Goal: Information Seeking & Learning: Check status

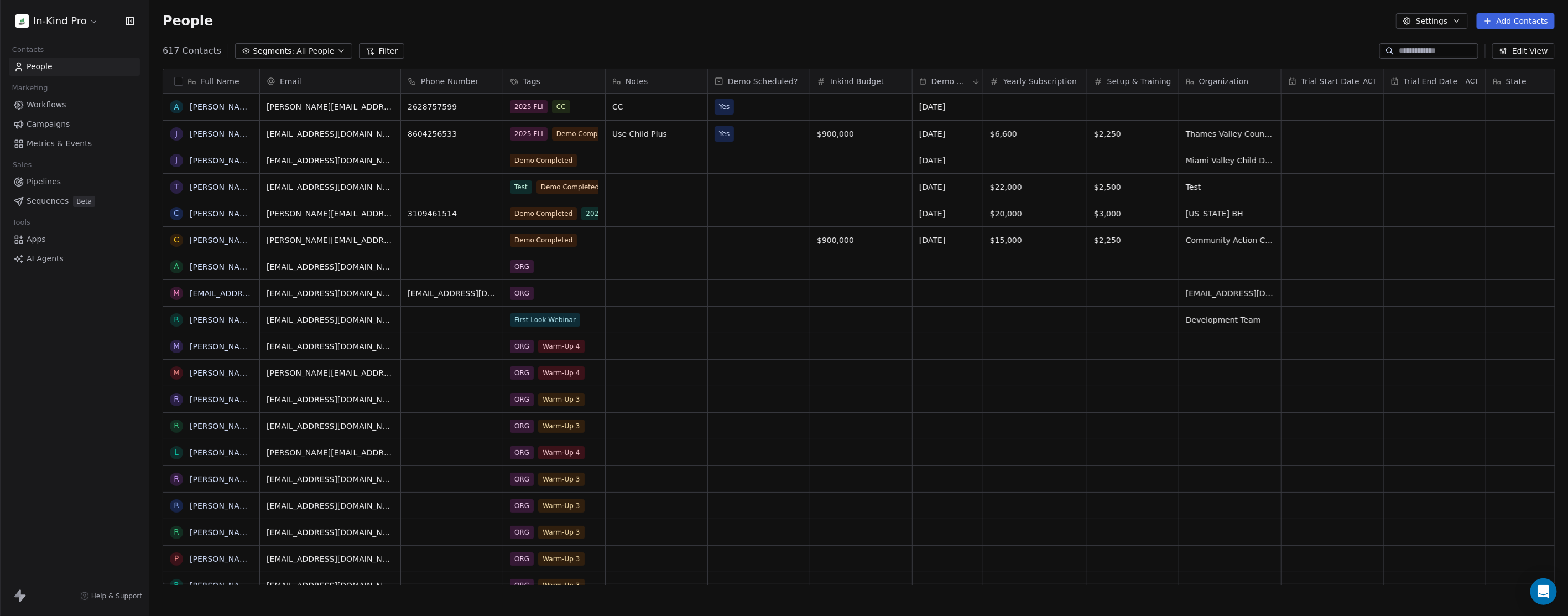
scroll to position [533, 1409]
click at [54, 121] on span "Campaigns" at bounding box center [48, 124] width 43 height 11
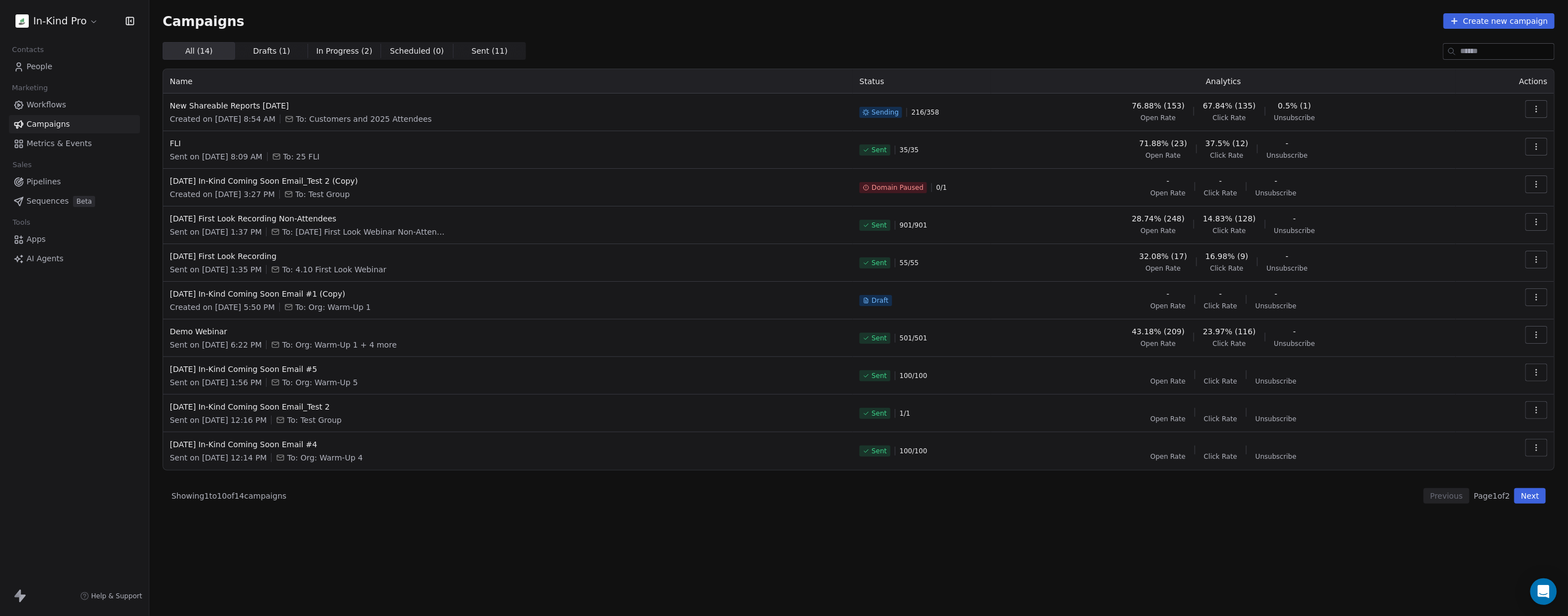
click at [1176, 118] on span "Open Rate" at bounding box center [1159, 118] width 35 height 9
click at [225, 107] on span "New Shareable Reports [DATE]" at bounding box center [508, 105] width 677 height 11
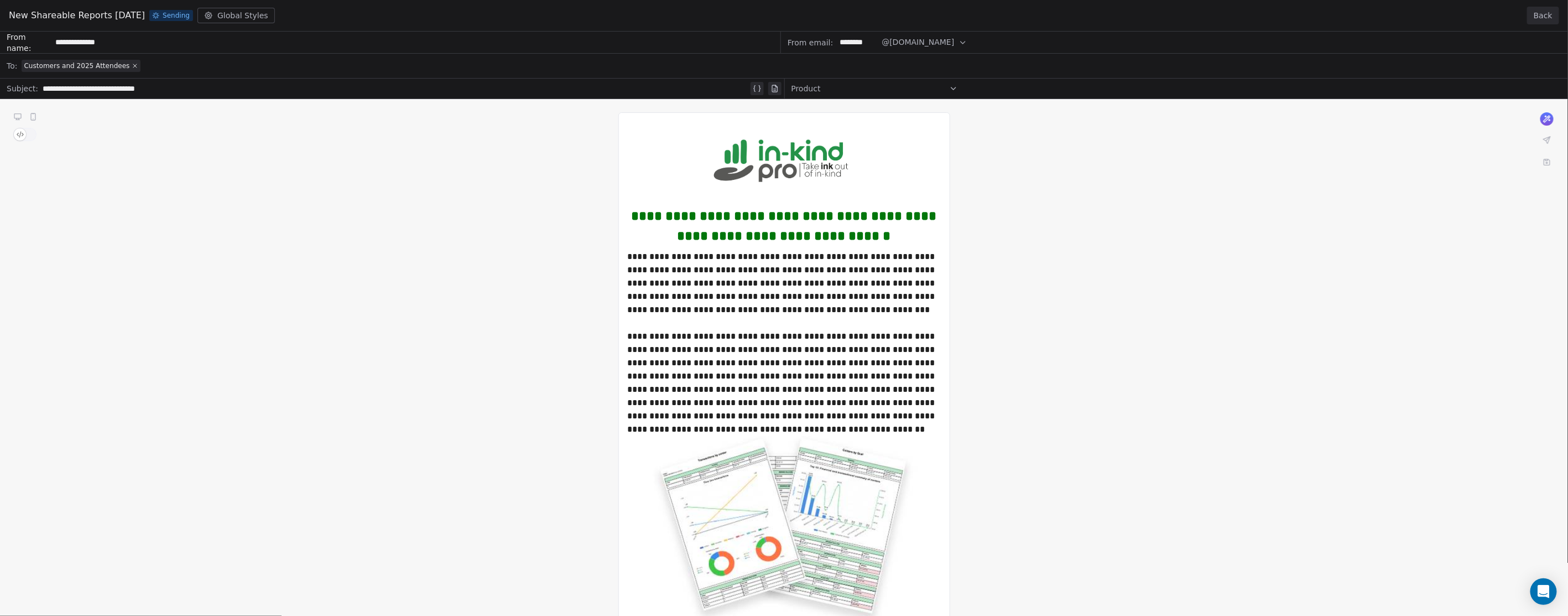
click at [1544, 18] on button "Back" at bounding box center [1544, 15] width 32 height 18
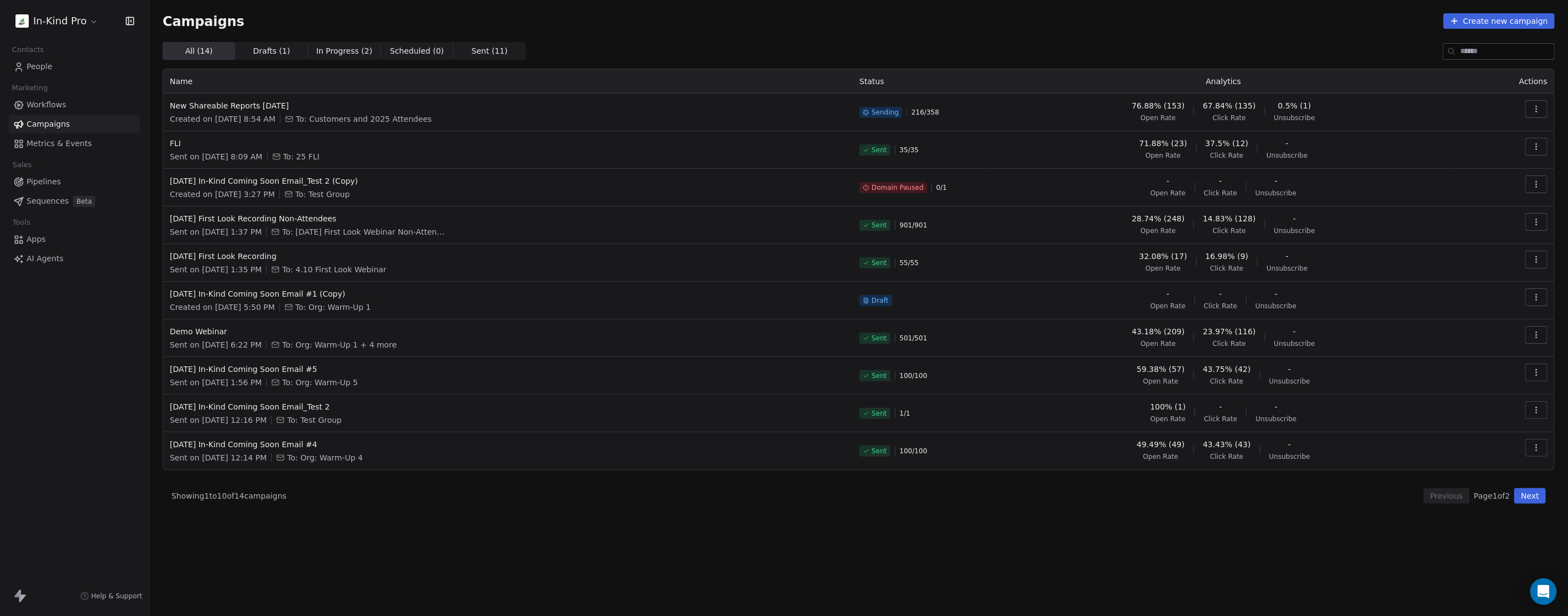
click at [1544, 109] on button "button" at bounding box center [1537, 109] width 22 height 18
click at [1473, 151] on span "View Analytics" at bounding box center [1482, 151] width 64 height 13
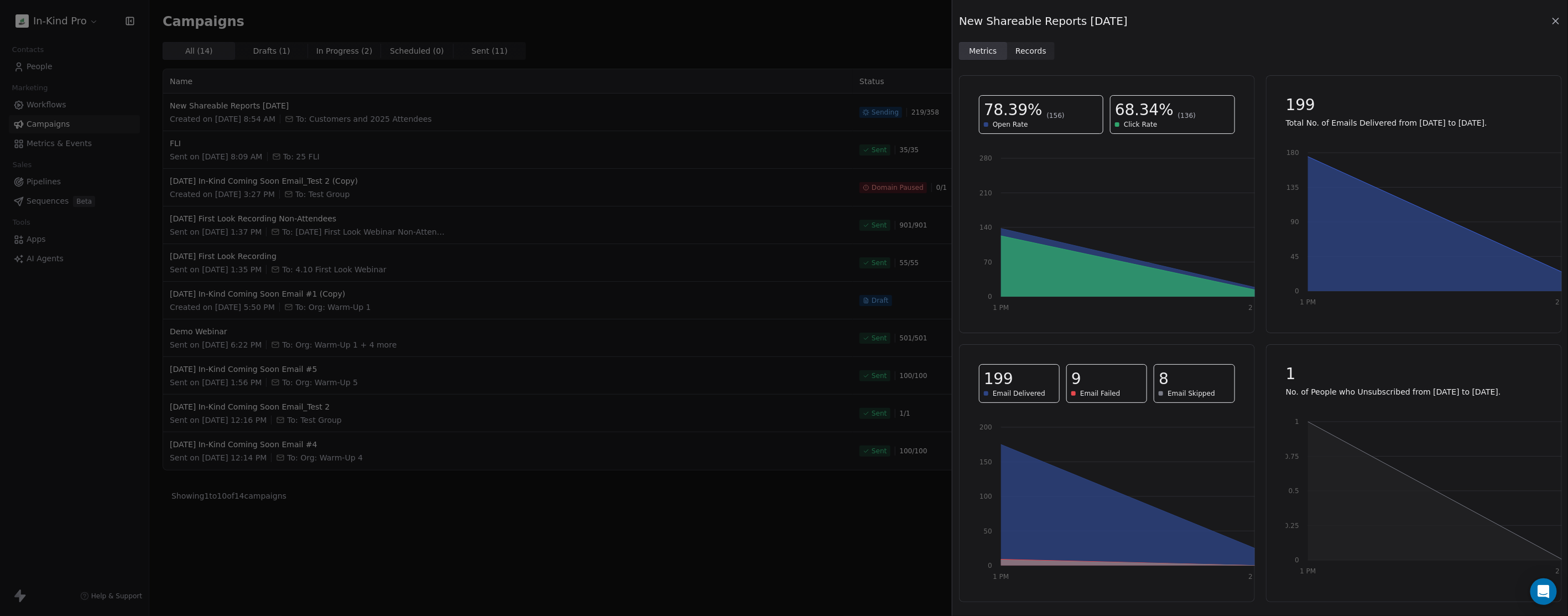
click at [1085, 390] on span "Email Failed" at bounding box center [1100, 394] width 40 height 9
click at [1034, 53] on span "Records" at bounding box center [1031, 50] width 31 height 11
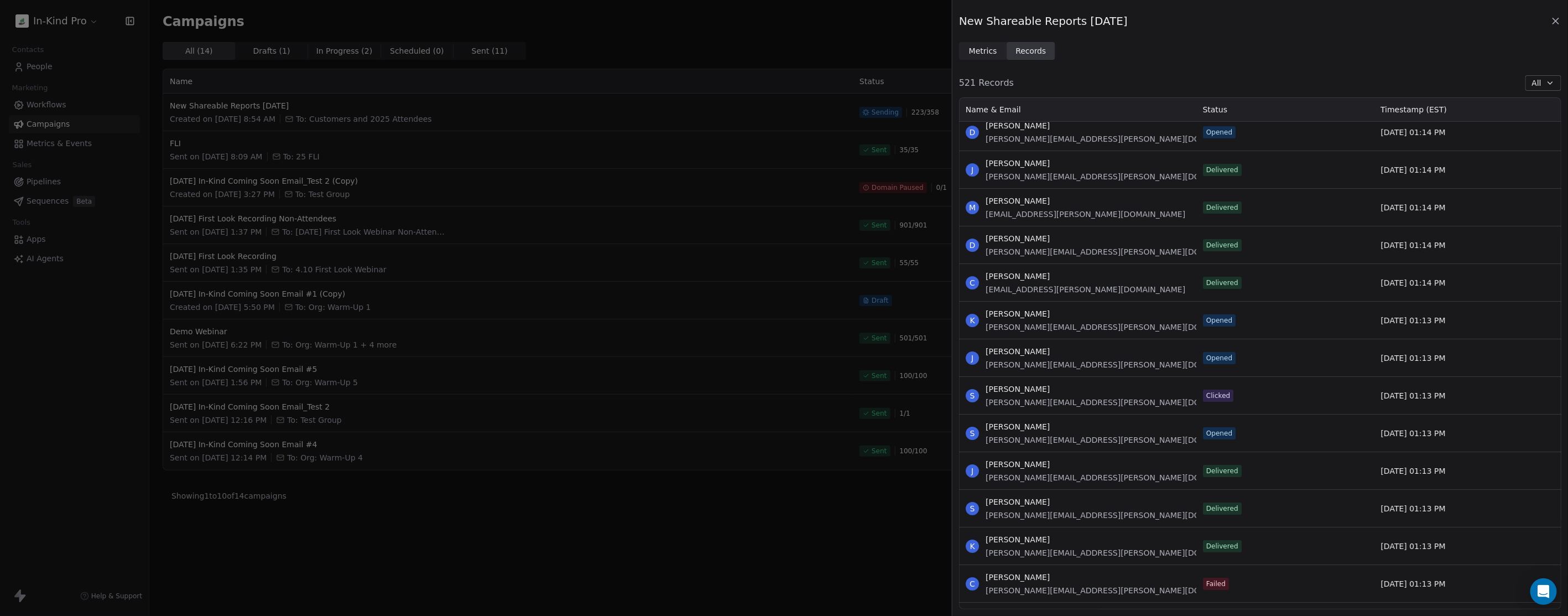
scroll to position [19950, 0]
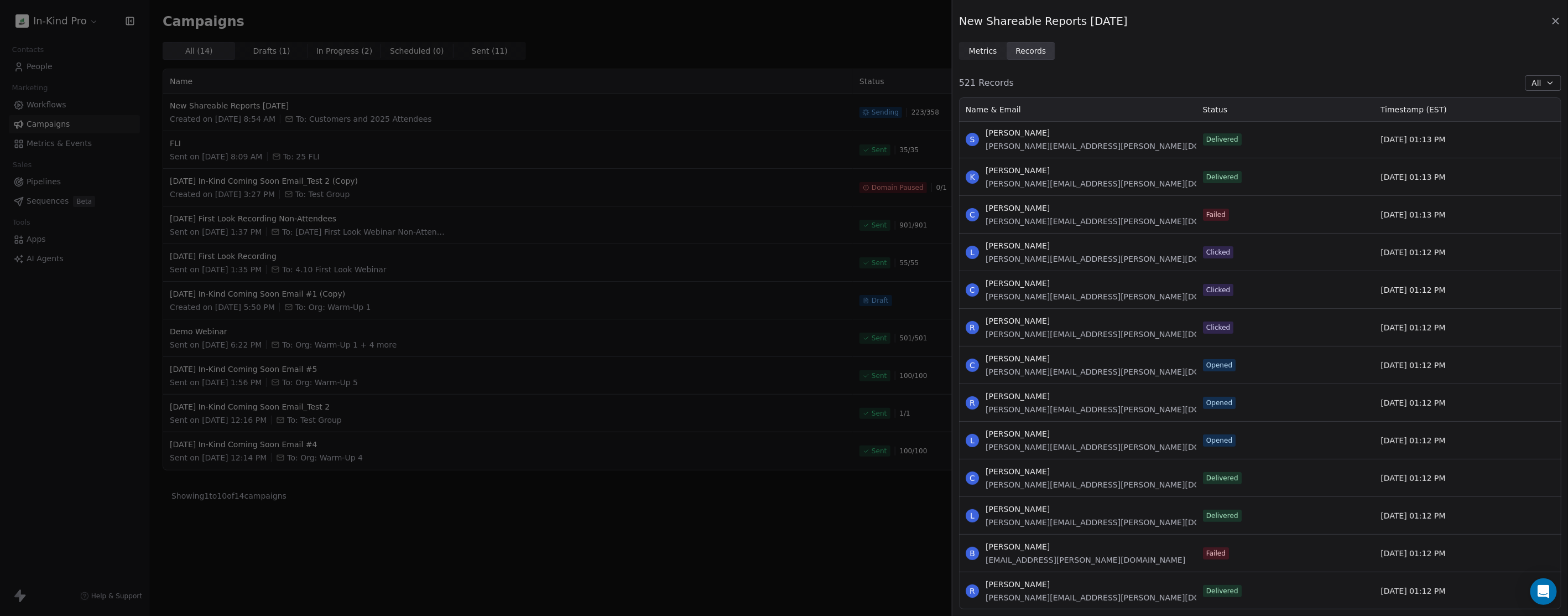
click at [1546, 83] on button "All" at bounding box center [1544, 83] width 36 height 15
click at [1520, 213] on span "Failed" at bounding box center [1515, 212] width 23 height 11
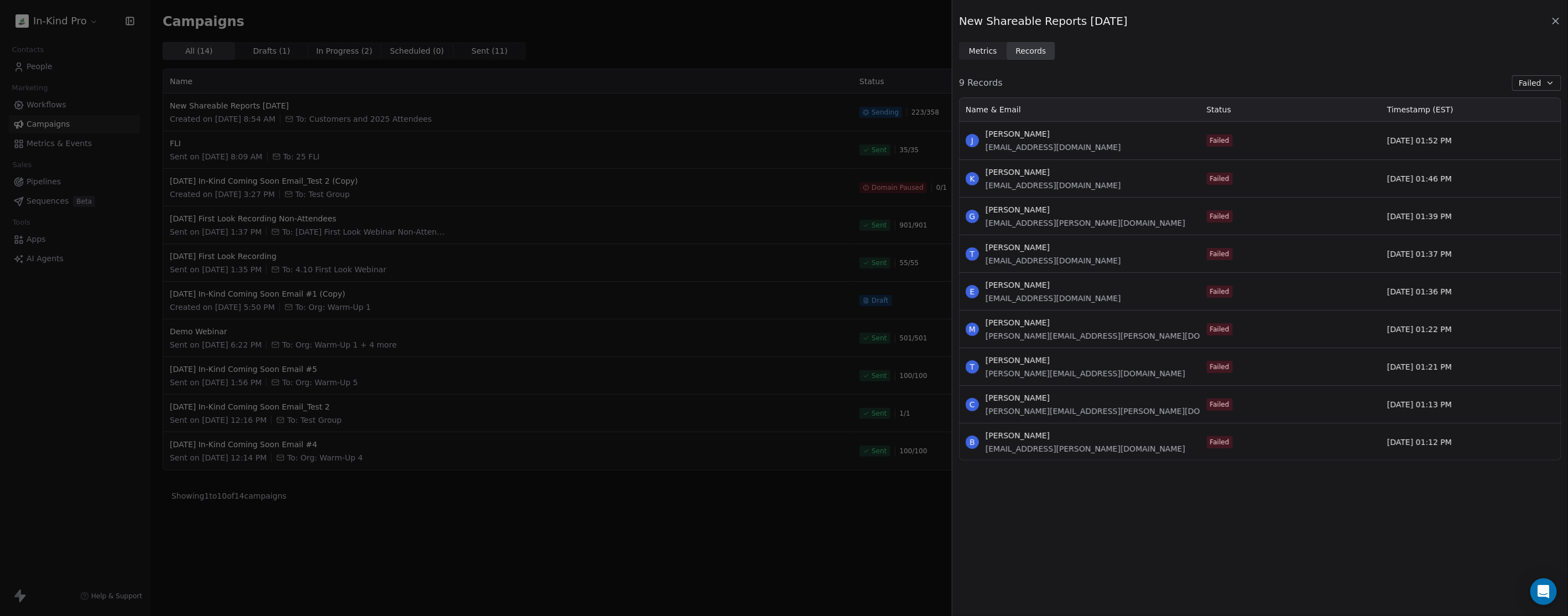
scroll to position [355, 593]
click at [1542, 82] on button "Failed" at bounding box center [1537, 83] width 49 height 15
click at [1515, 231] on span "Skipped" at bounding box center [1519, 230] width 31 height 11
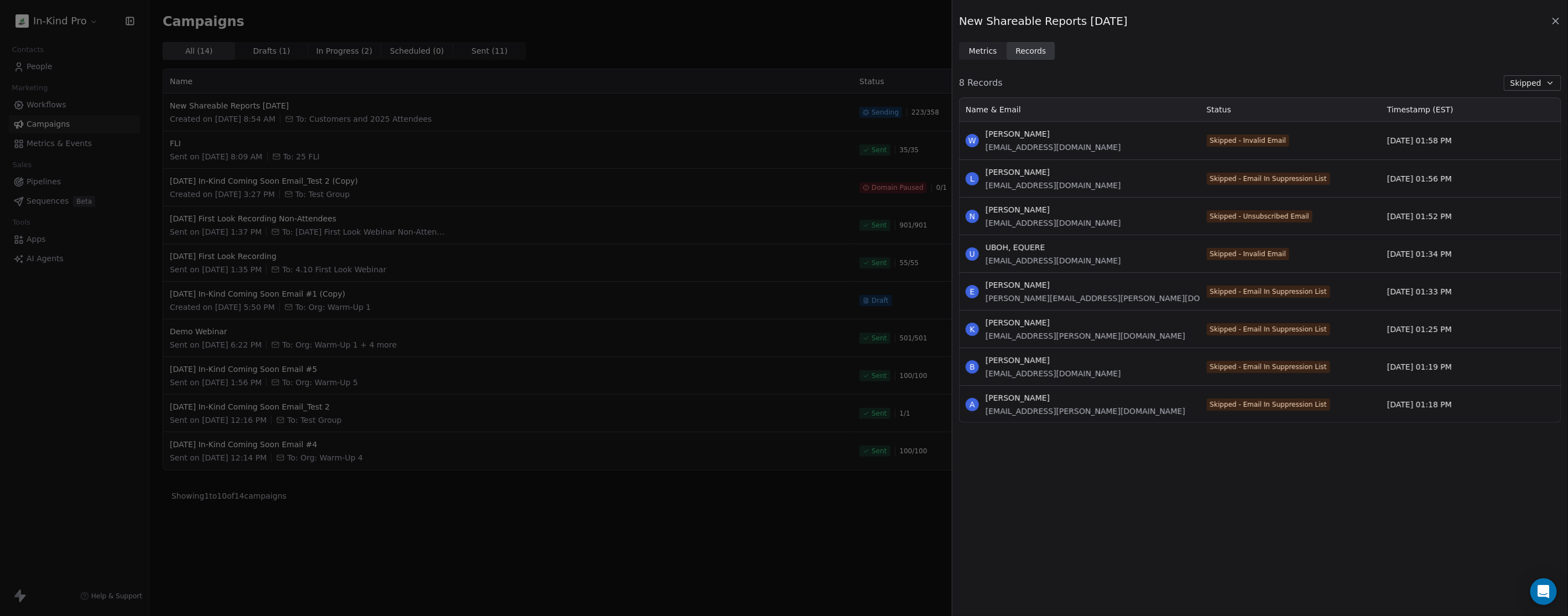
scroll to position [316, 593]
click at [1551, 80] on icon "button" at bounding box center [1550, 83] width 9 height 9
click at [1510, 107] on span "All" at bounding box center [1508, 106] width 9 height 11
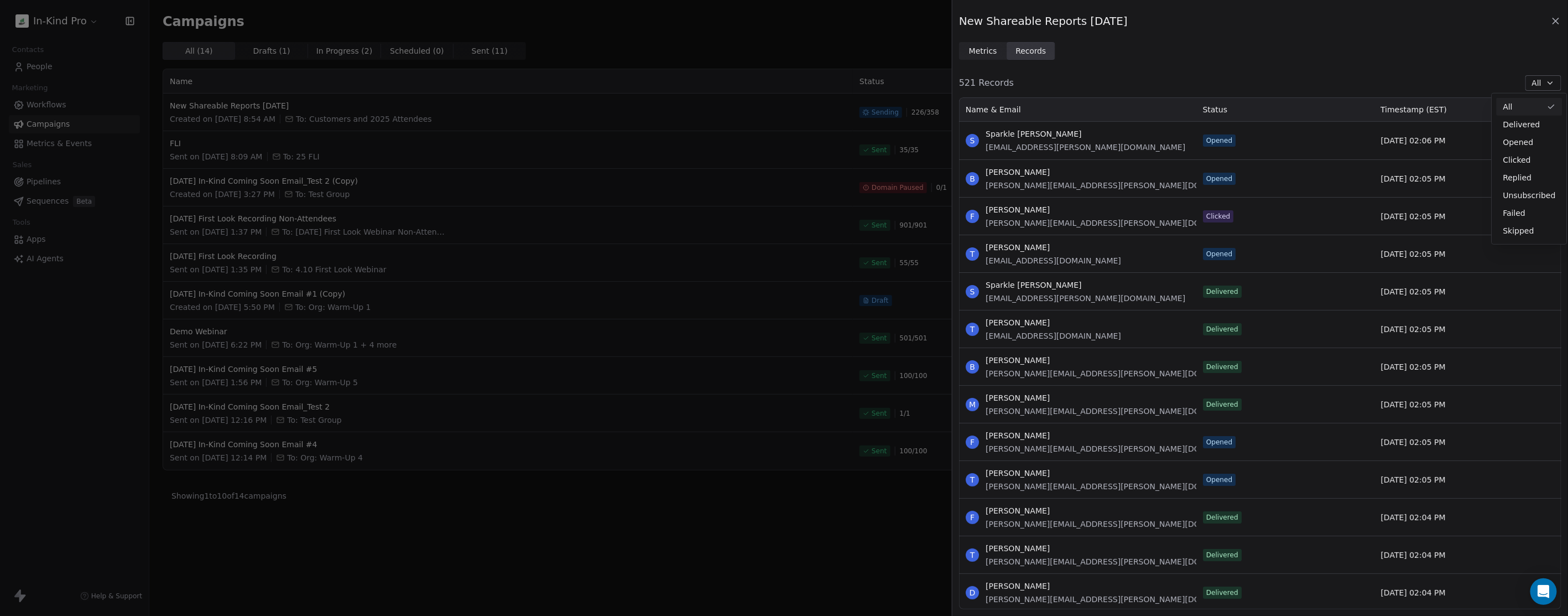
scroll to position [503, 593]
click at [1554, 19] on icon at bounding box center [1556, 21] width 5 height 5
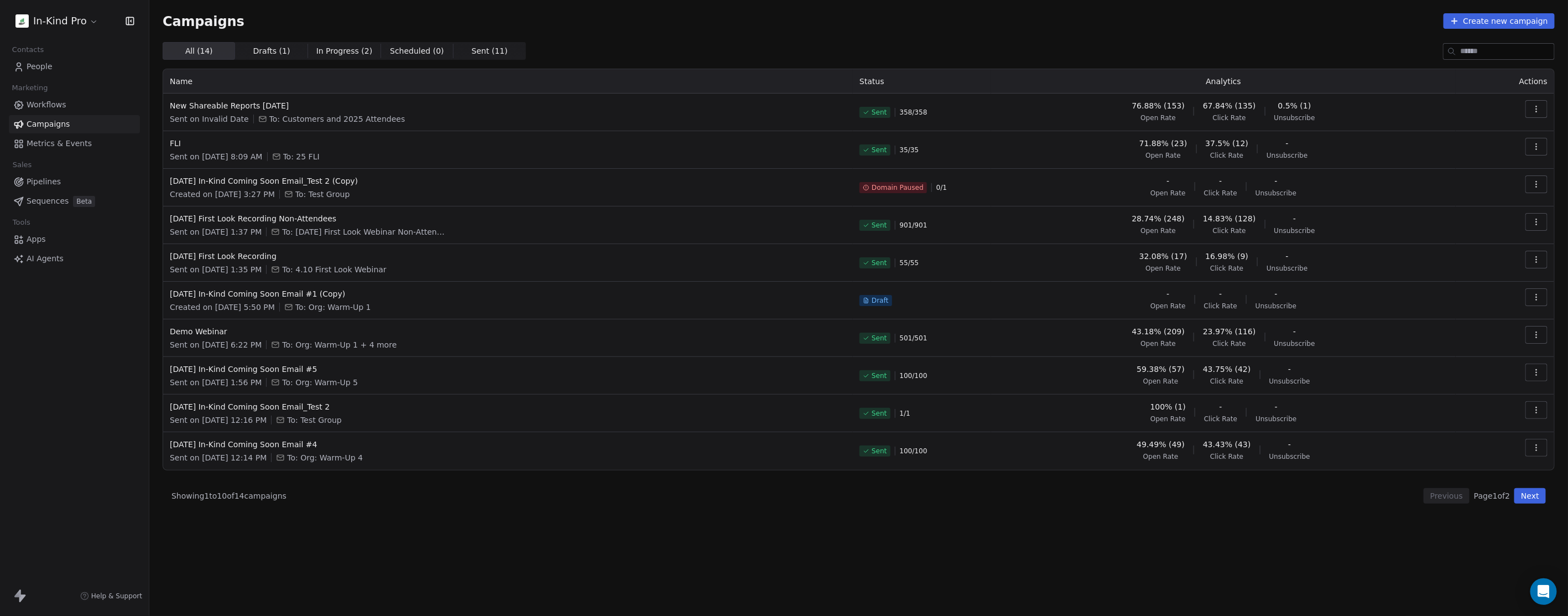
click at [49, 119] on span "Campaigns" at bounding box center [48, 124] width 43 height 11
click at [37, 70] on span "People" at bounding box center [40, 66] width 26 height 11
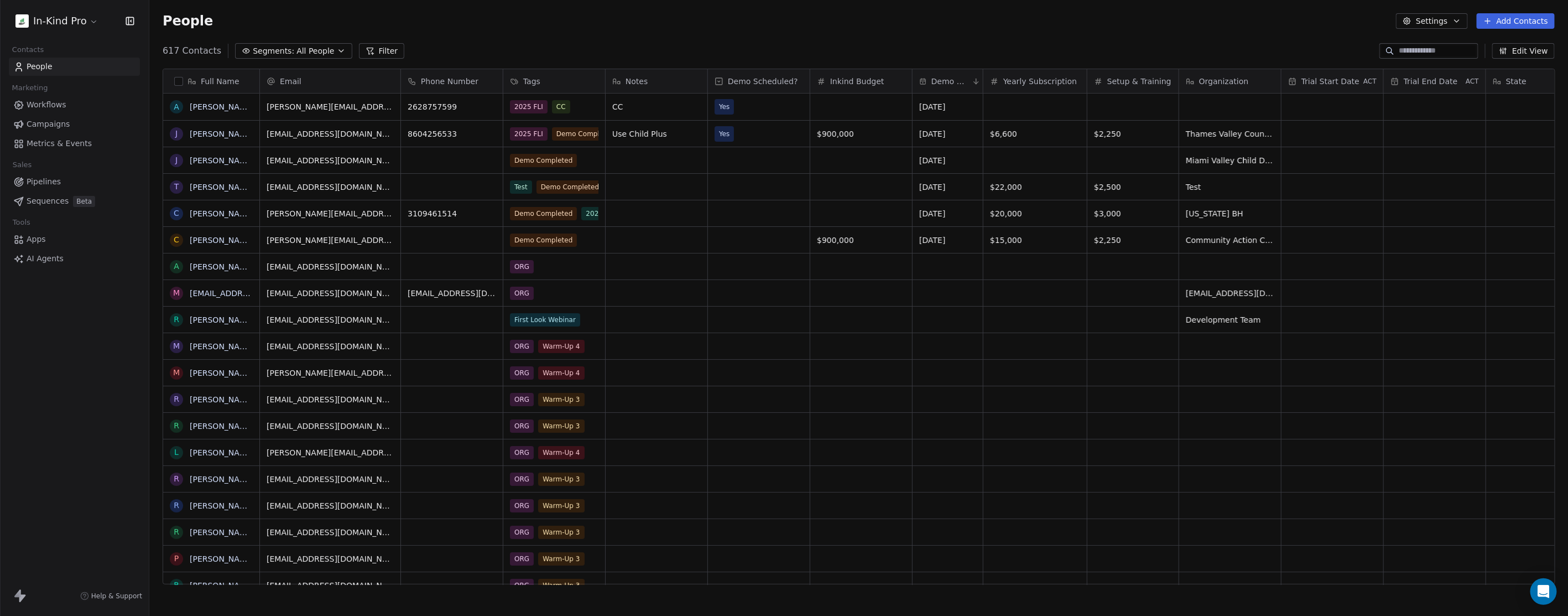
scroll to position [533, 1409]
click at [47, 122] on span "Campaigns" at bounding box center [48, 124] width 43 height 11
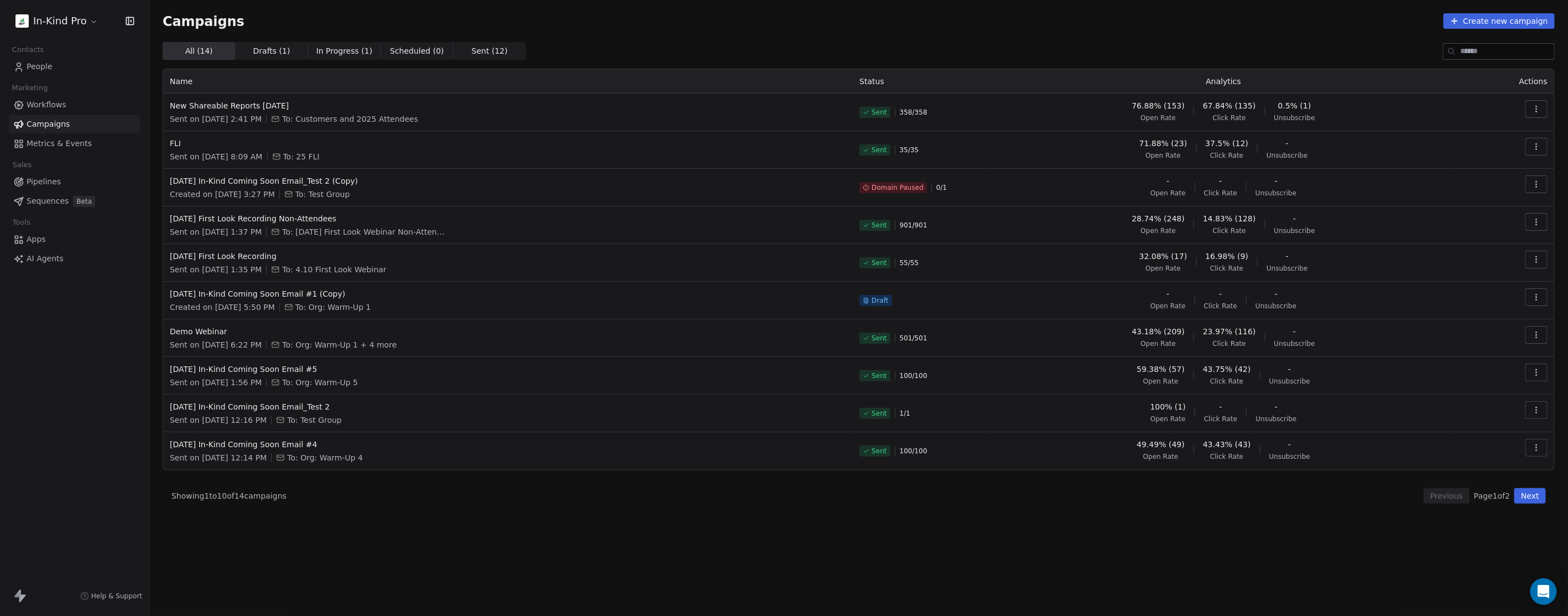
click at [1531, 104] on button "button" at bounding box center [1537, 109] width 22 height 18
click at [1463, 148] on span "View Analytics" at bounding box center [1482, 151] width 64 height 13
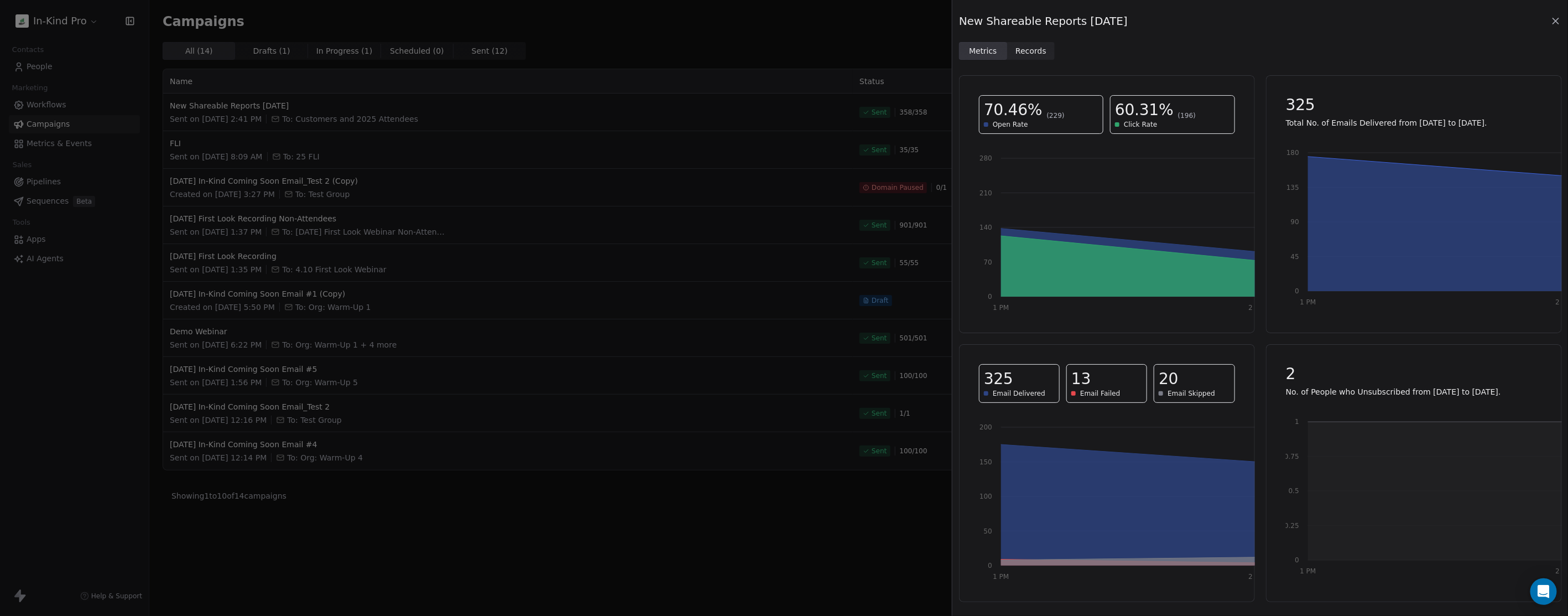
click at [1022, 47] on span "Records" at bounding box center [1031, 50] width 31 height 11
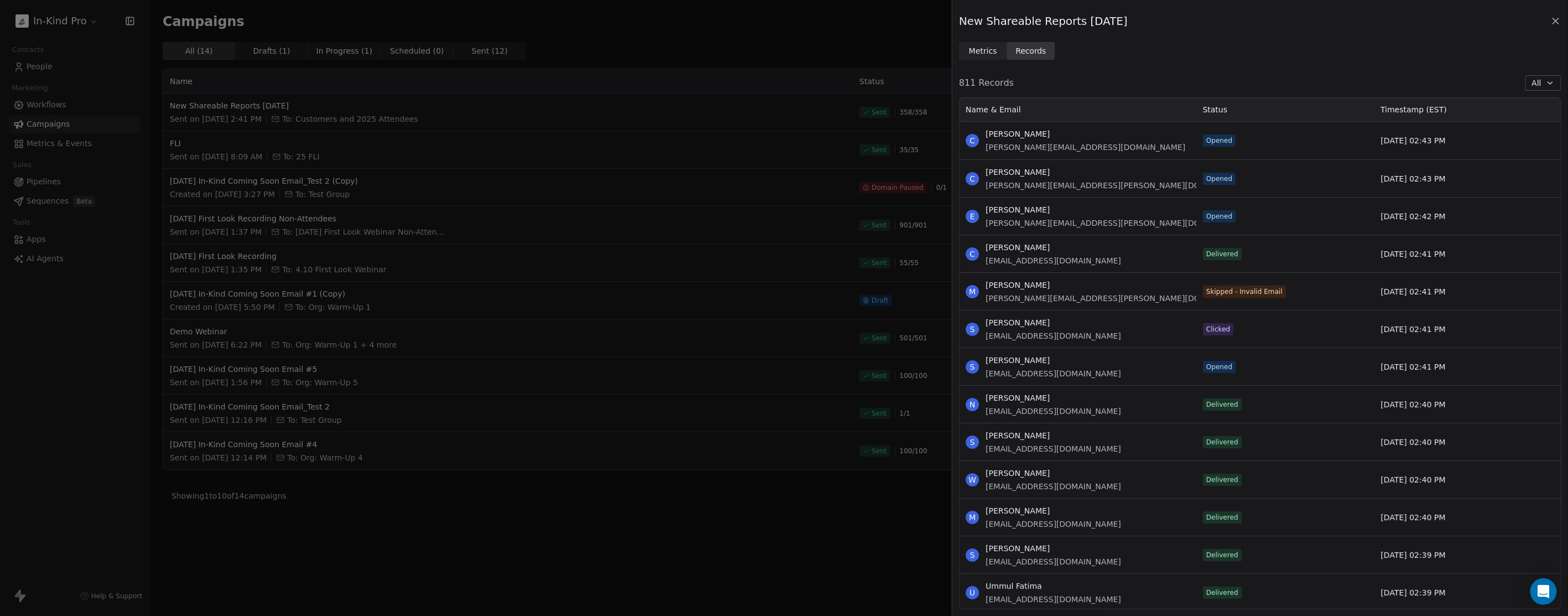
scroll to position [503, 593]
click at [1549, 82] on icon "button" at bounding box center [1550, 83] width 5 height 2
click at [1526, 140] on span "Opened" at bounding box center [1519, 141] width 31 height 11
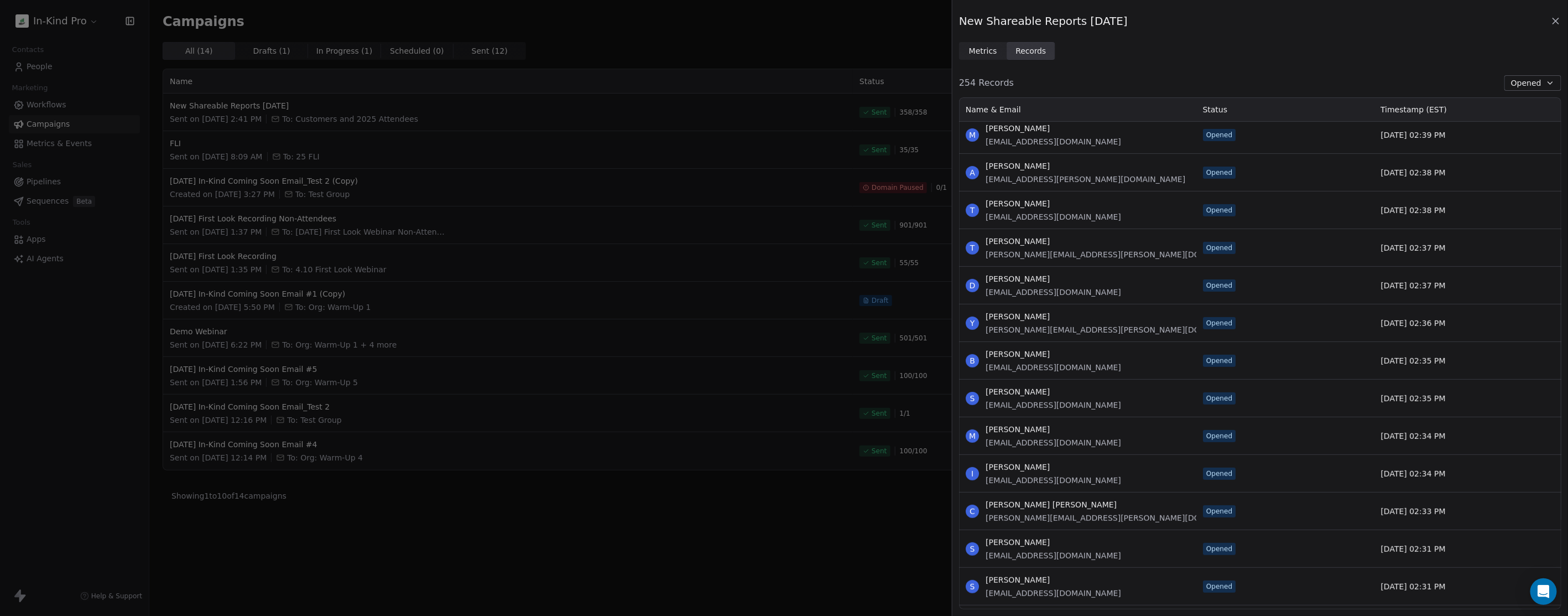
scroll to position [0, 0]
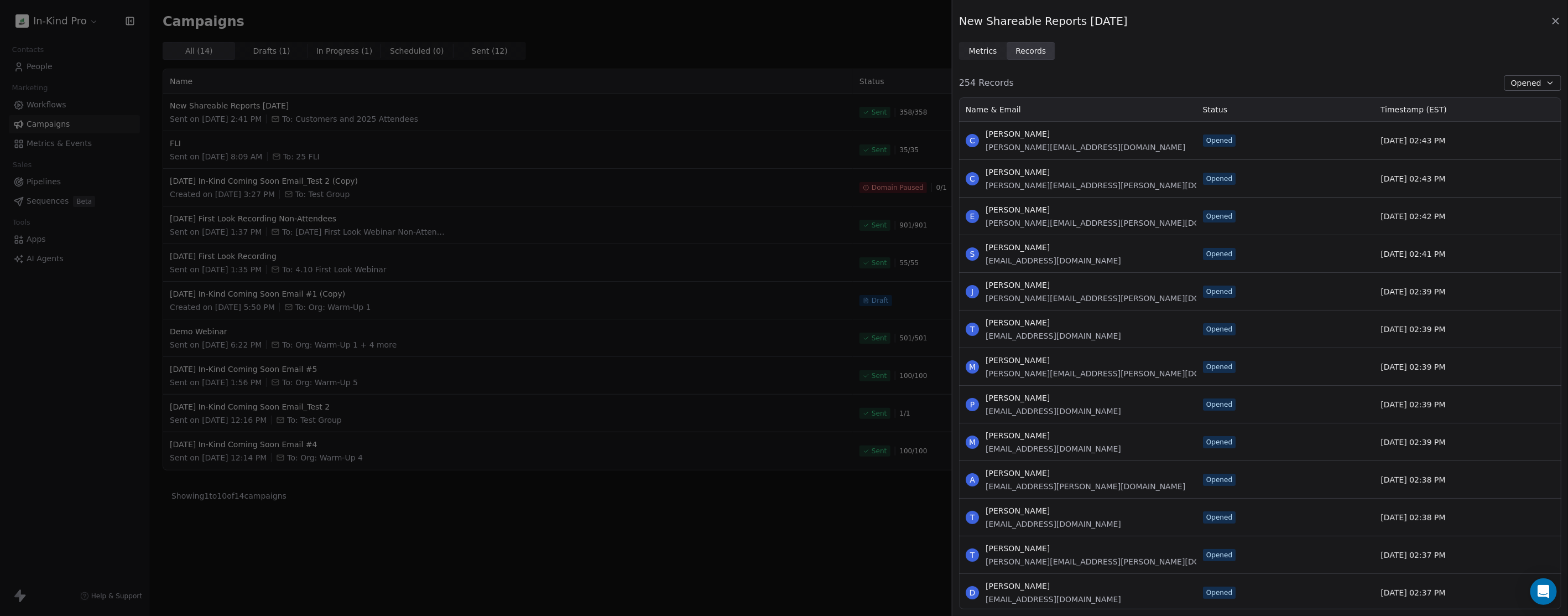
click at [370, 89] on div "New Shareable Reports [DATE] Metrics Metrics Records Records 254 Records Opened…" at bounding box center [784, 308] width 1568 height 616
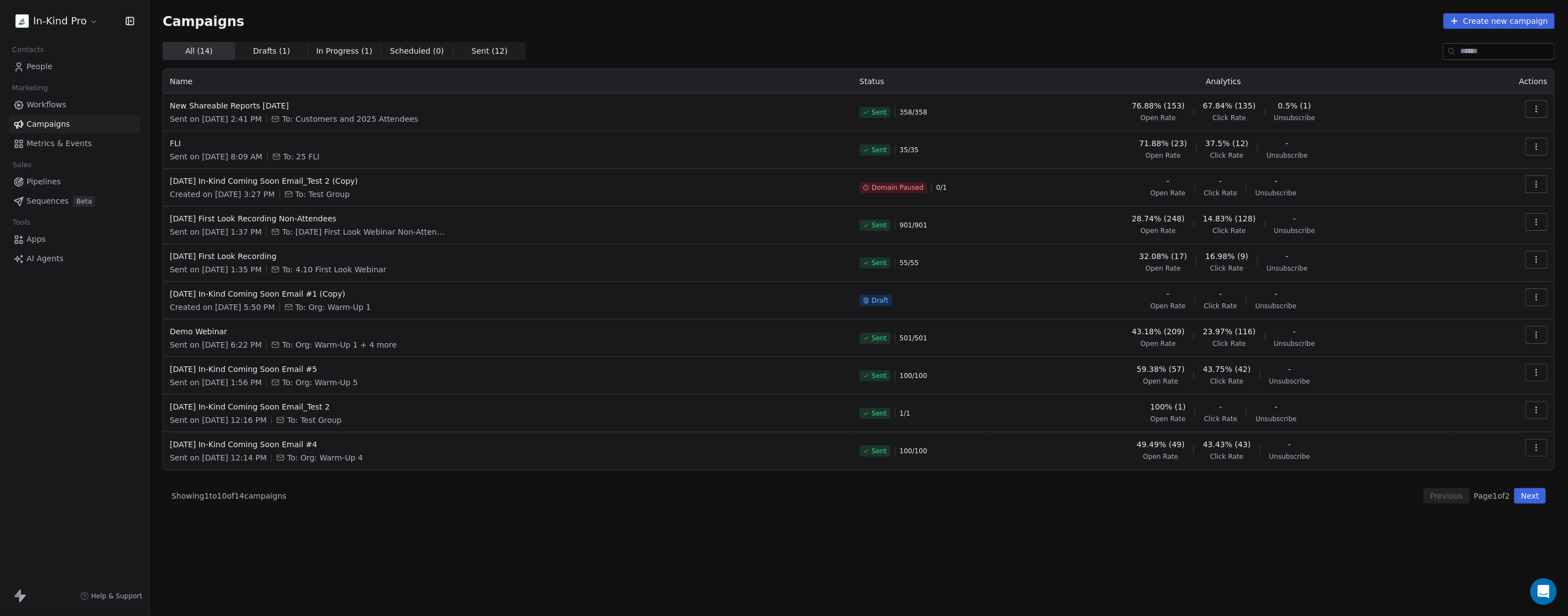
click at [53, 106] on span "Workflows" at bounding box center [47, 105] width 40 height 11
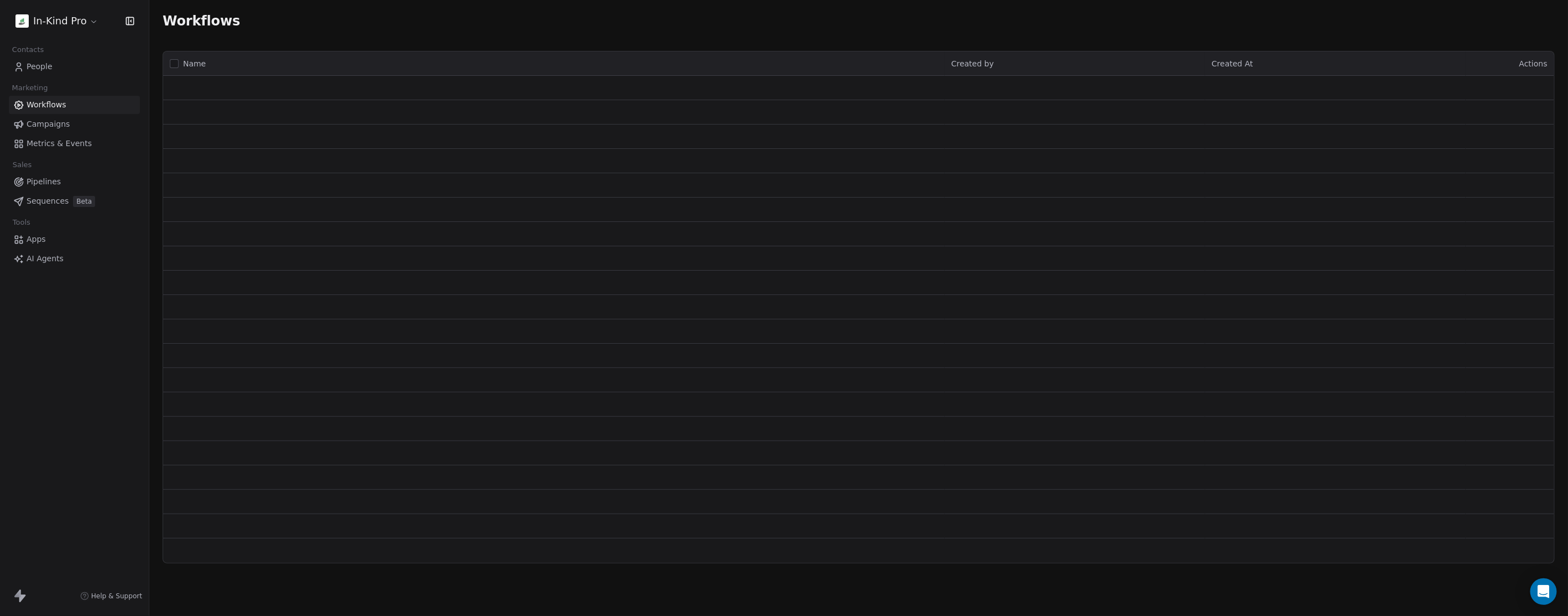
click at [50, 125] on span "Campaigns" at bounding box center [48, 124] width 43 height 11
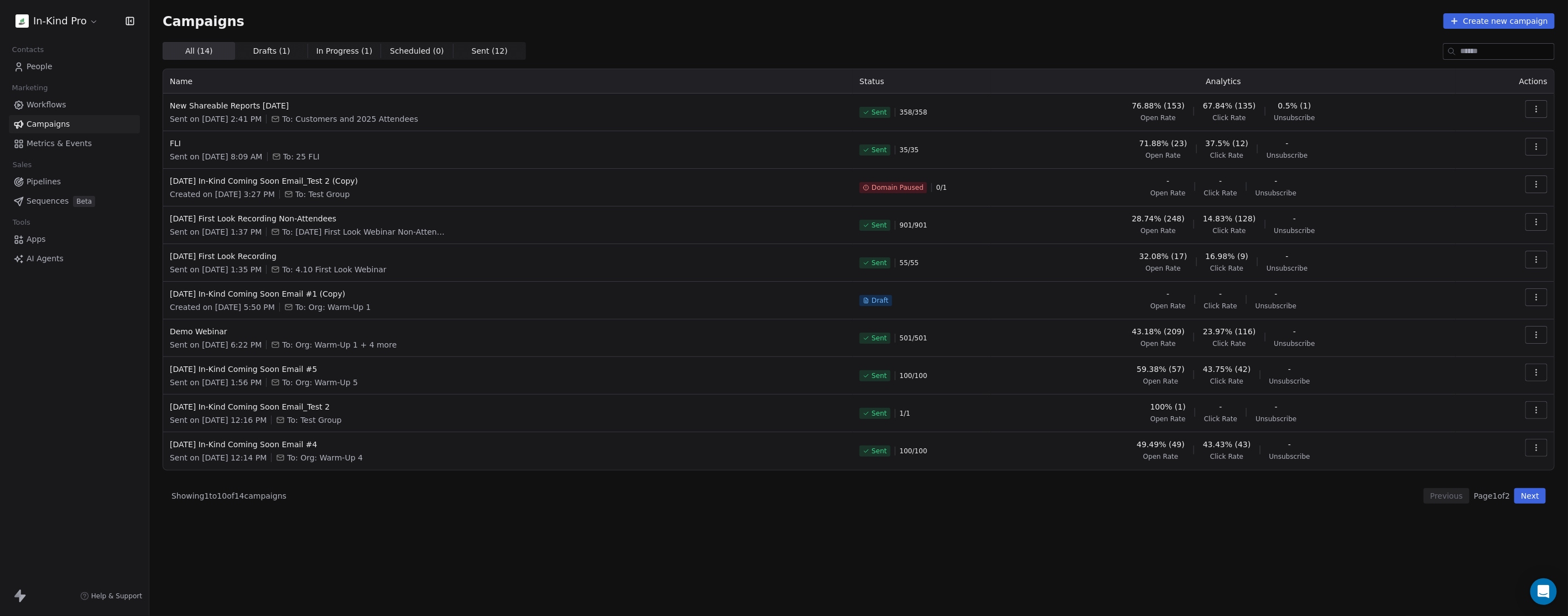
click at [1535, 109] on icon "button" at bounding box center [1537, 109] width 9 height 9
click at [1481, 150] on span "View Analytics" at bounding box center [1482, 151] width 64 height 13
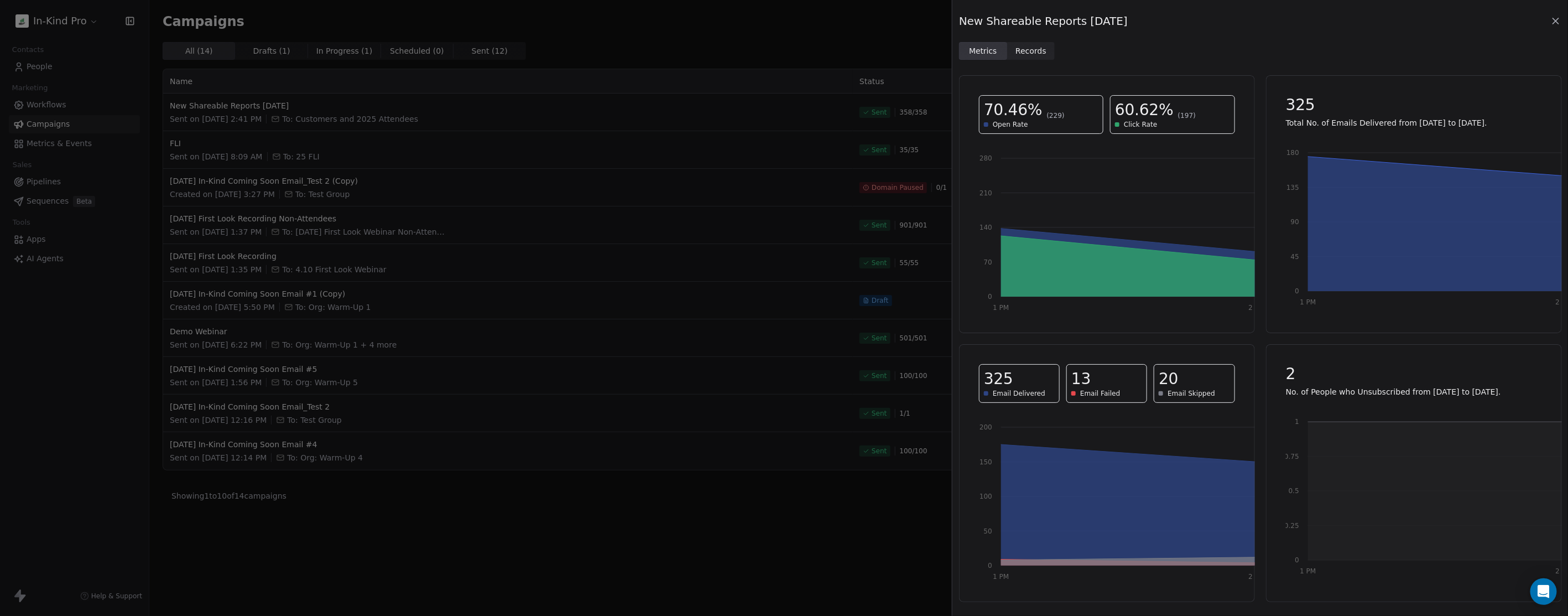
click at [1039, 53] on span "Records" at bounding box center [1031, 50] width 31 height 11
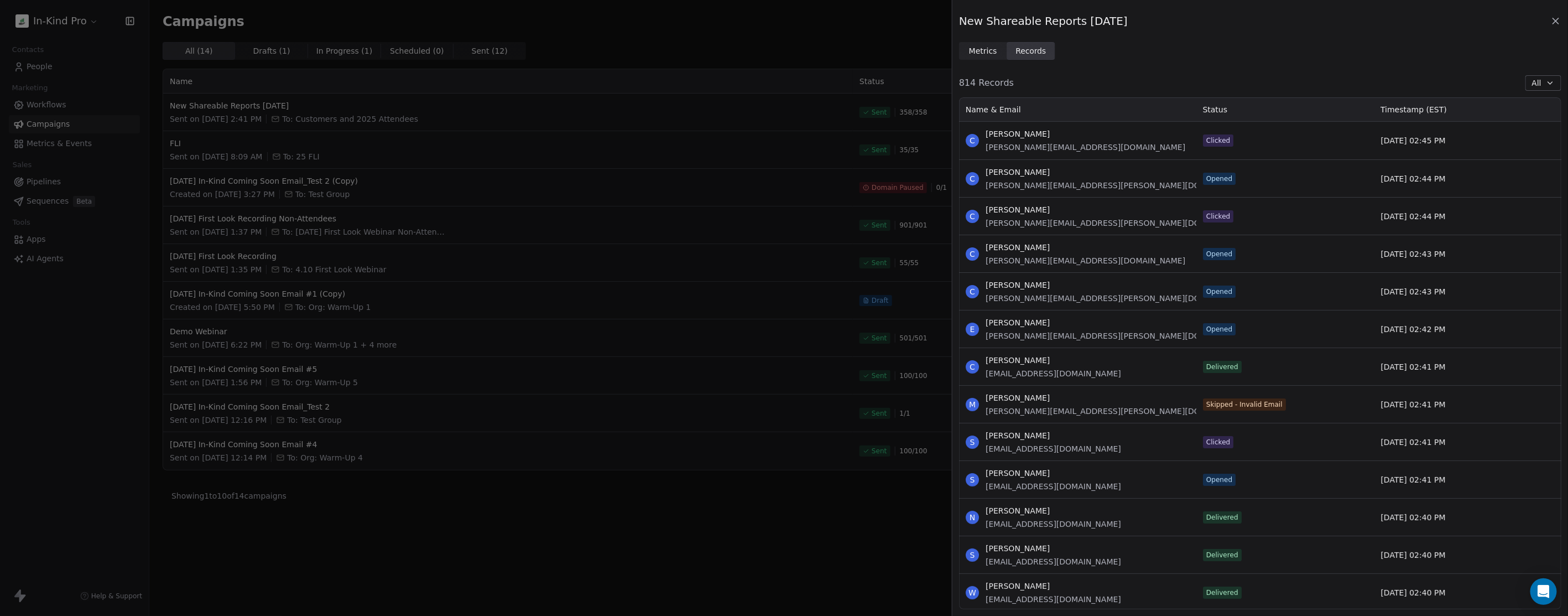
scroll to position [503, 593]
click at [1547, 83] on icon "button" at bounding box center [1550, 83] width 9 height 9
click at [1524, 192] on span "Unsubscribed" at bounding box center [1530, 195] width 53 height 11
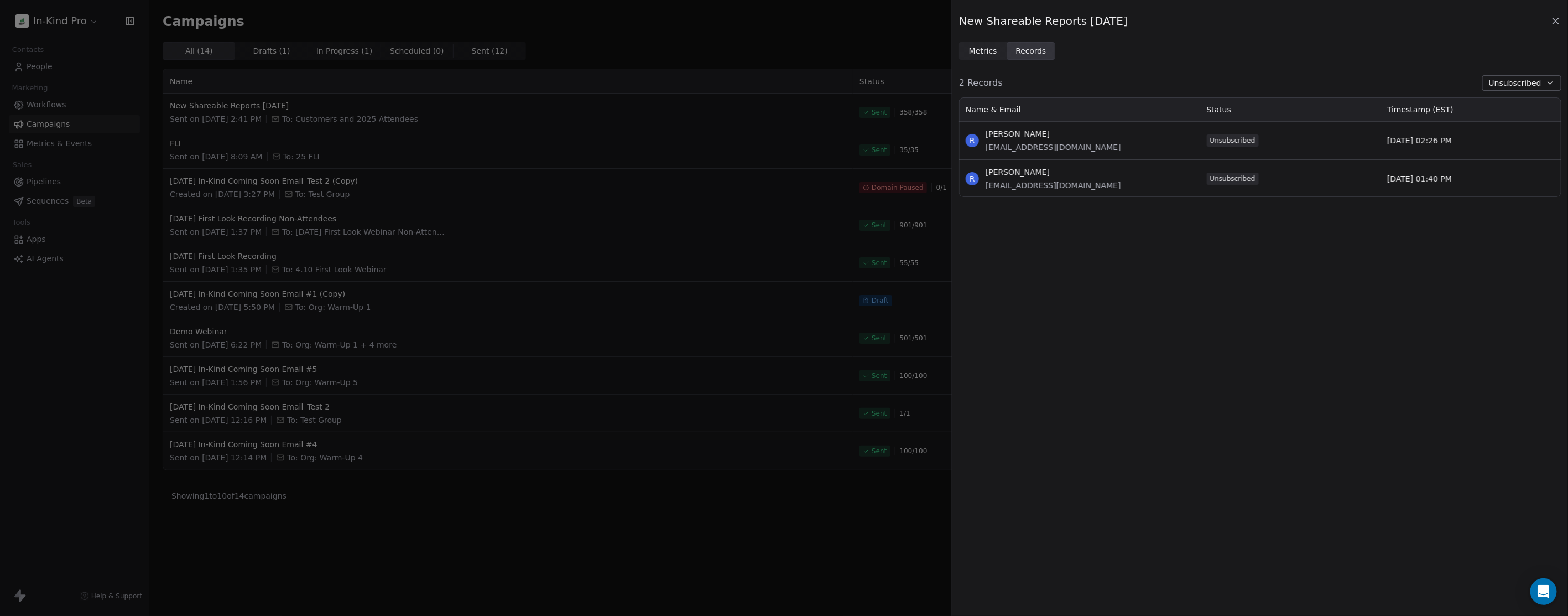
scroll to position [90, 593]
drag, startPoint x: 1032, startPoint y: 186, endPoint x: 1070, endPoint y: 186, distance: 38.0
click at [1070, 186] on div "[PERSON_NAME] [EMAIL_ADDRESS][DOMAIN_NAME]" at bounding box center [1080, 178] width 241 height 37
copy span "[DOMAIN_NAME]"
click at [1114, 188] on div "[PERSON_NAME] [EMAIL_ADDRESS][DOMAIN_NAME]" at bounding box center [1080, 178] width 241 height 37
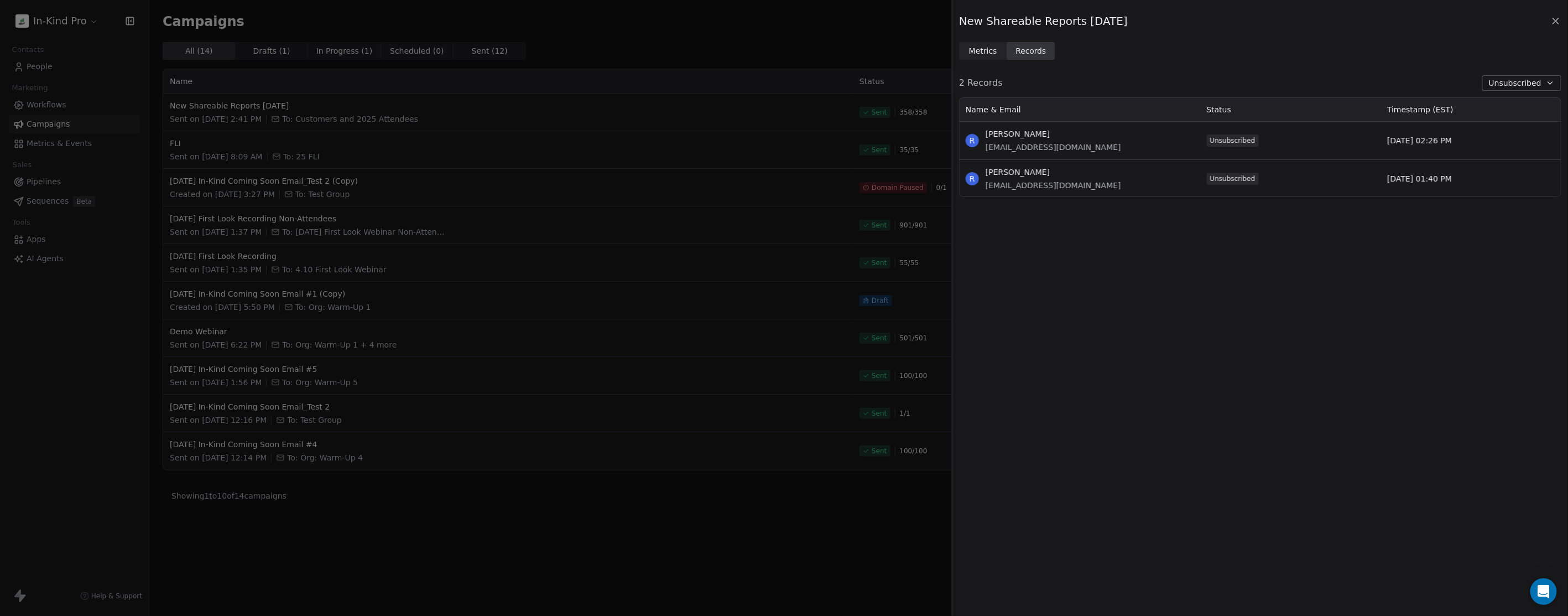
click at [1159, 177] on div "[PERSON_NAME] [EMAIL_ADDRESS][DOMAIN_NAME]" at bounding box center [1080, 178] width 241 height 37
click at [1524, 77] on span "Unsubscribed" at bounding box center [1515, 83] width 53 height 11
click at [1511, 105] on div "All" at bounding box center [1523, 106] width 66 height 11
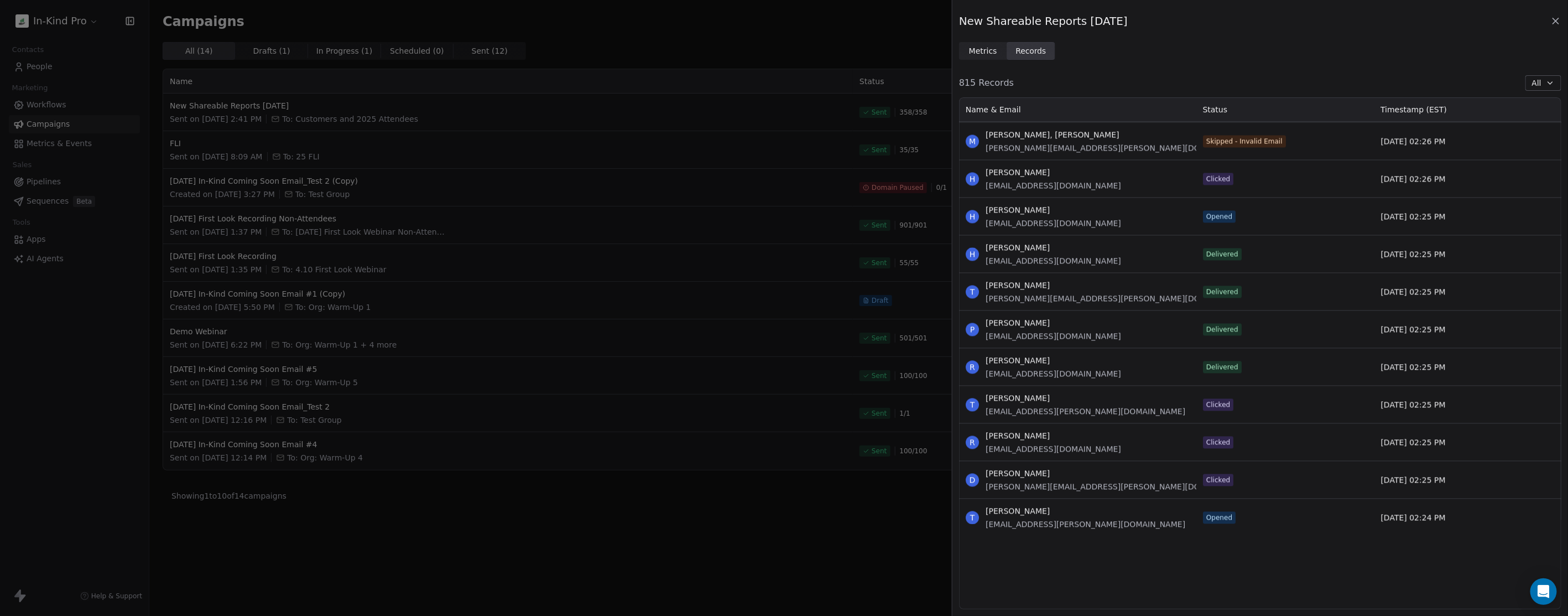
scroll to position [4059, 0]
